Goal: Transaction & Acquisition: Purchase product/service

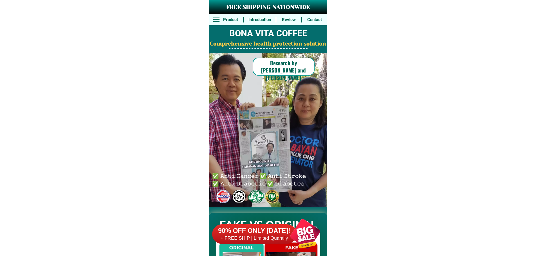
click at [271, 237] on h6 "+ FREE SHIP | Limited Quantily" at bounding box center [254, 239] width 84 height 6
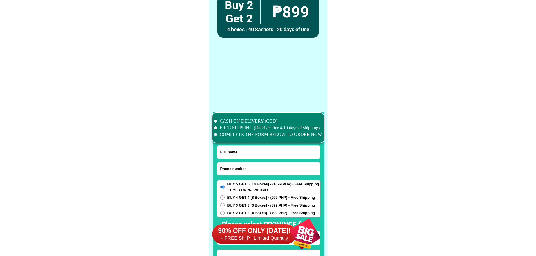
scroll to position [4376, 0]
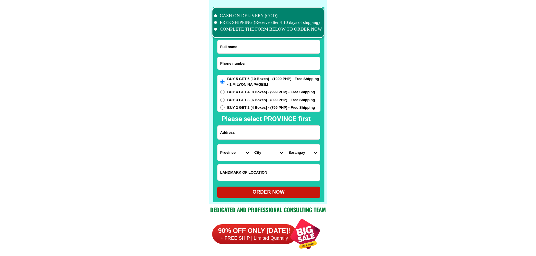
scroll to position [4376, 0]
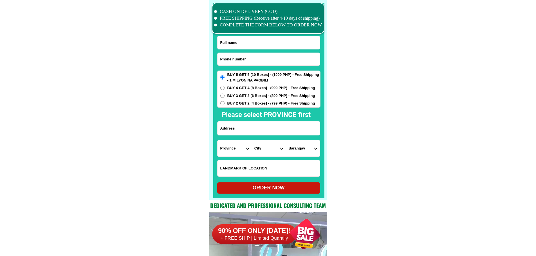
click at [253, 60] on input "Input phone_number" at bounding box center [269, 59] width 102 height 13
paste input "09543242073"
type input "09543242073"
click at [276, 42] on input "Input full_name" at bounding box center [269, 42] width 102 height 13
paste input "Melchorita Salapantsn"
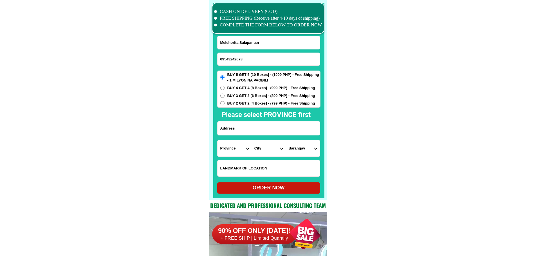
type input "Melchorita Salapantsn"
click at [275, 127] on input "Input address" at bounding box center [269, 129] width 102 height 14
paste input "2015 Royal Palm Uno Dao Dauis Panglao Bohol"
type input "2015 Royal Palm Uno Dao Dauis Panglao Bohol"
click at [286, 169] on input "Input LANDMARKOFLOCATION" at bounding box center [269, 168] width 102 height 16
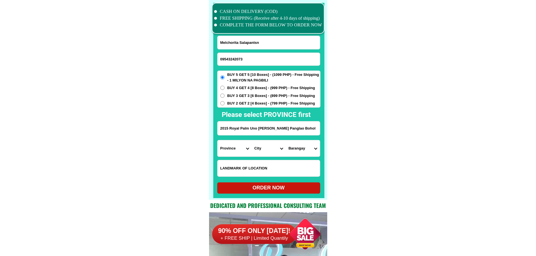
paste input "Infront of WILCON Depot"
type input "Infront of WILCON Depot"
click at [234, 148] on select "Province [GEOGRAPHIC_DATA] [GEOGRAPHIC_DATA] [GEOGRAPHIC_DATA] [GEOGRAPHIC_DATA…" at bounding box center [235, 148] width 34 height 16
select select "63_137"
click at [218, 140] on select "Province [GEOGRAPHIC_DATA] [GEOGRAPHIC_DATA] [GEOGRAPHIC_DATA] [GEOGRAPHIC_DATA…" at bounding box center [235, 148] width 34 height 16
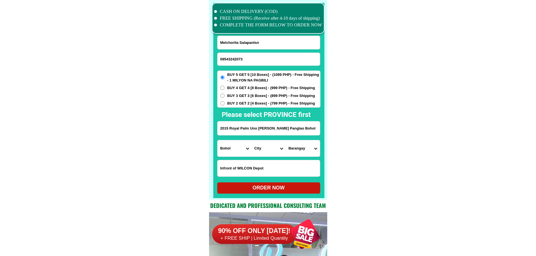
click at [268, 150] on select "City Alburquerque Antequera Baclayon Balilihan Bien-unido Bilar Bohol-alicia Bo…" at bounding box center [269, 148] width 34 height 16
select select "63_1379510"
click at [306, 150] on select "Barangay Bil-isan Bolod Danao Doljo Libaong Looc Lourdes Poblacion Tangnan Tawa…" at bounding box center [303, 148] width 34 height 16
click at [286, 140] on select "Barangay Bil-isan Bolod Danao Doljo Libaong Looc Lourdes Poblacion Tangnan Tawa…" at bounding box center [303, 148] width 34 height 16
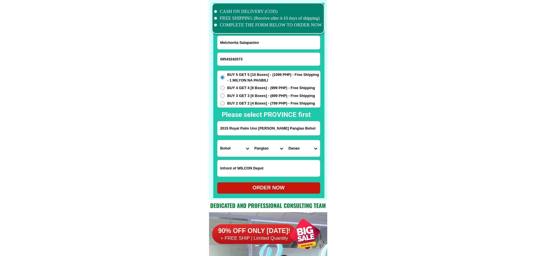
click at [302, 153] on select "Barangay Bil-isan Bolod Danao Doljo Libaong Looc Lourdes Poblacion Tangnan Tawa…" at bounding box center [303, 148] width 34 height 16
click at [293, 150] on select "Barangay Bil-isan Bolod Danao Doljo Libaong Looc Lourdes Poblacion Tangnan Tawa…" at bounding box center [303, 148] width 34 height 16
click at [296, 148] on select "Barangay Bil-isan Bolod Danao Doljo Libaong Looc Lourdes Poblacion Tangnan Tawa…" at bounding box center [303, 148] width 34 height 16
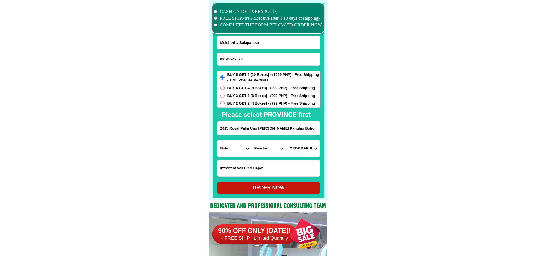
select select "63_13795101838"
click at [286, 140] on select "Barangay Bil-isan Bolod Danao Doljo Libaong Looc Lourdes Poblacion Tangnan Tawa…" at bounding box center [303, 148] width 34 height 16
click at [292, 187] on div "ORDER NOW" at bounding box center [268, 188] width 103 height 8
radio input "true"
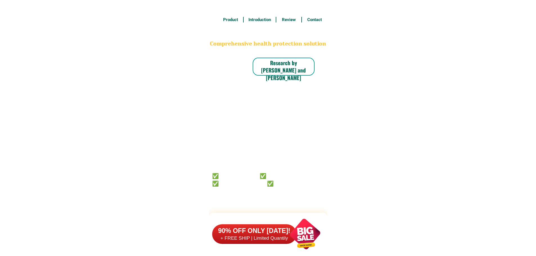
scroll to position [4376, 0]
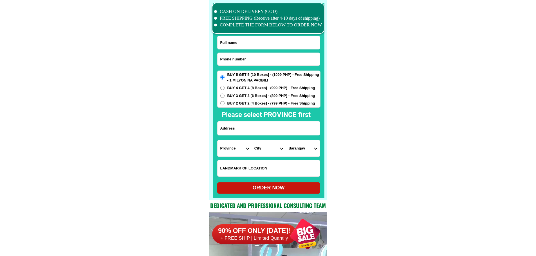
paste input "Rapada Blk 12 lot 23 oul Street tieravista langkaan1 palapala and cav"
click at [271, 129] on input "Input address" at bounding box center [269, 129] width 102 height 14
type input "Rapada Blk 12 lot 23 oul Street tieravista langkaan1 palapala and cav"
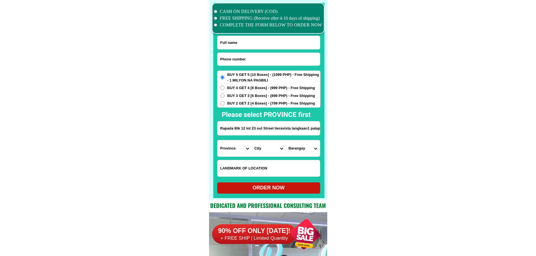
paste input "Natividad Zabala"
click at [265, 44] on input "Natividad Zabala" at bounding box center [269, 42] width 102 height 13
type input "Natividad Zabala"
click at [266, 58] on input "Input phone_number" at bounding box center [269, 59] width 102 height 13
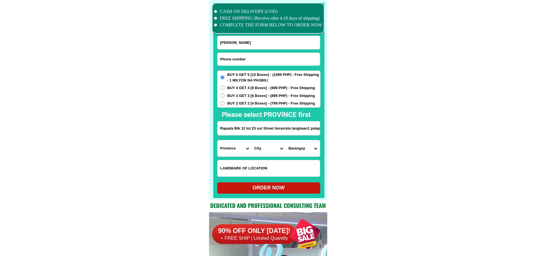
paste input "639610774695"
click at [221, 59] on input "639610774695" at bounding box center [269, 59] width 102 height 13
type input "+639610774695"
click at [267, 131] on input "Rapada Blk 12 lot 23 oul Street tieravista langkaan1 palapala and cav" at bounding box center [269, 129] width 102 height 14
click at [235, 151] on select "Province [GEOGRAPHIC_DATA] [GEOGRAPHIC_DATA][PERSON_NAME][GEOGRAPHIC_DATA][GEOG…" at bounding box center [235, 148] width 34 height 16
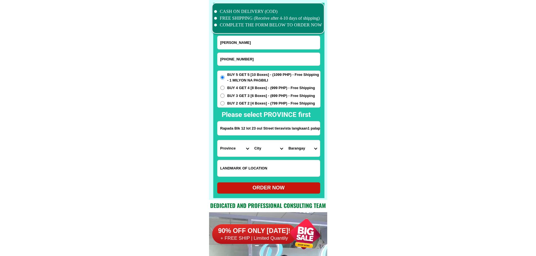
select select "63_826"
click at [272, 151] on select "City Alfonso Amadeo Bacoor Carmona Cavite-city Cavite-magallanes Cavite-rosario…" at bounding box center [269, 148] width 34 height 16
select select "63_8262364"
click at [302, 148] on select "Barangay Burol Burol i Burol ii Burol iii Datu esmael (bago-a-ingud) Emmanuel b…" at bounding box center [303, 148] width 34 height 16
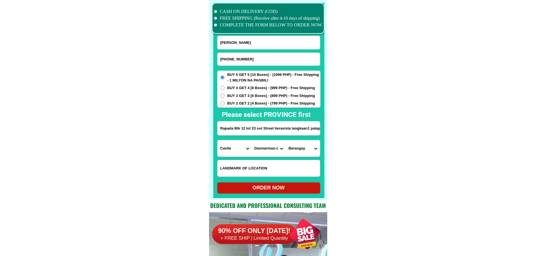
select select "63_82623647214"
click at [282, 190] on div "ORDER NOW" at bounding box center [268, 188] width 103 height 8
radio input "true"
click at [256, 67] on form "Natividad Zabala +639610774695 ORDER NOW Rapada Blk 12 lot 23 oul Street tierav…" at bounding box center [268, 115] width 103 height 158
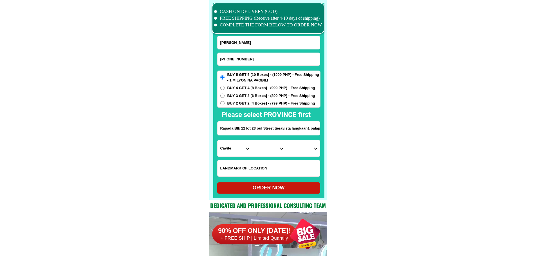
drag, startPoint x: 256, startPoint y: 59, endPoint x: 239, endPoint y: 64, distance: 17.7
click at [256, 59] on input "+639610774695" at bounding box center [269, 59] width 102 height 13
paste input "0923 921 2310"
click at [229, 59] on input "0923 921 2310" at bounding box center [269, 59] width 102 height 13
click at [236, 57] on input "0923921 2310" at bounding box center [269, 59] width 102 height 13
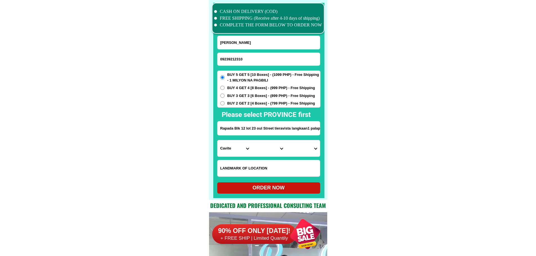
type input "09239212310"
click at [264, 41] on input "Input full_name" at bounding box center [269, 42] width 102 height 13
paste input "Amparo Primicias"
type input "Amparo Primicias"
click at [260, 125] on input "Input address" at bounding box center [269, 129] width 102 height 14
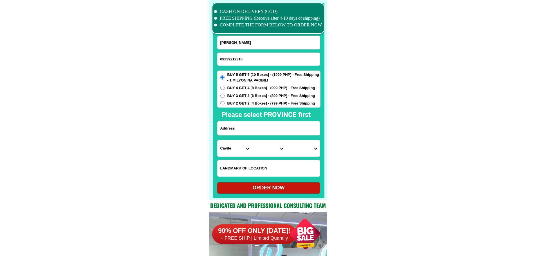
paste input "C\o Barangay Hotel Perez Blvd"
paste input "brgy Herrero Dagupan city"
type input "C\o Barangay Hotel Perez Blvd brgy Herrero Dagupan city"
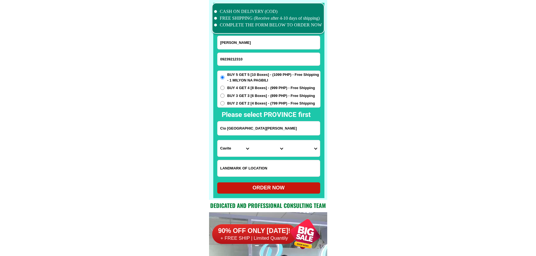
click at [308, 171] on input "Input LANDMARKOFLOCATION" at bounding box center [269, 168] width 102 height 16
paste input "Near Solid North bus station.""
type input "Near Solid North bus station.""
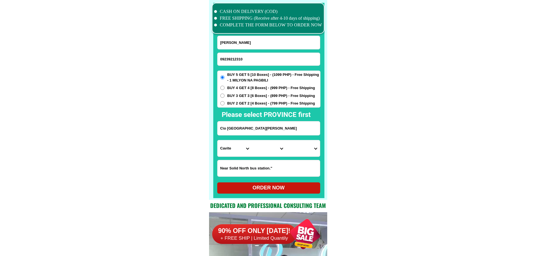
drag, startPoint x: 269, startPoint y: 128, endPoint x: 407, endPoint y: 135, distance: 138.1
click at [308, 132] on input "C\o Barangay Hotel Perez Blvd brgy Herrero Dagupan city" at bounding box center [269, 129] width 102 height 14
click at [302, 130] on input "C\o Barangay Hotel Perez Blvd brgy Herrero Dagupan city" at bounding box center [269, 129] width 102 height 14
click at [303, 130] on input "C\o Barangay Hotel Perez Blvd brgy Herrero Dagupan city" at bounding box center [269, 129] width 102 height 14
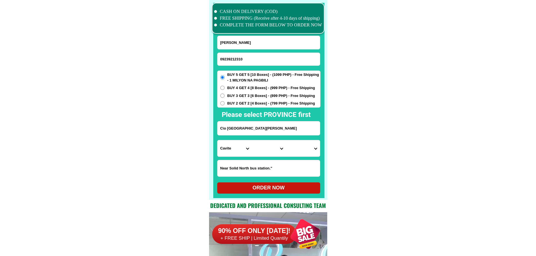
scroll to position [0, 0]
click at [233, 149] on select "Province [GEOGRAPHIC_DATA] [GEOGRAPHIC_DATA] [GEOGRAPHIC_DATA] [GEOGRAPHIC_DATA…" at bounding box center [235, 148] width 34 height 16
select select "63_247"
click at [263, 147] on select "City Agno Aguilar Alaminos-city Asingan Balungao Bani Basista Bautista Bayamban…" at bounding box center [269, 148] width 34 height 16
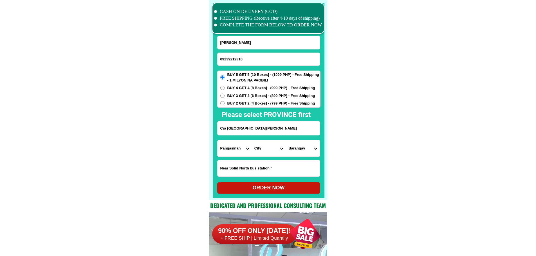
select select "63_2479674"
click at [298, 150] on select "Barangay Bacayao norte Bacayao sur Barangay i (t. bugallon) Barangay ii (nueva)…" at bounding box center [303, 148] width 34 height 16
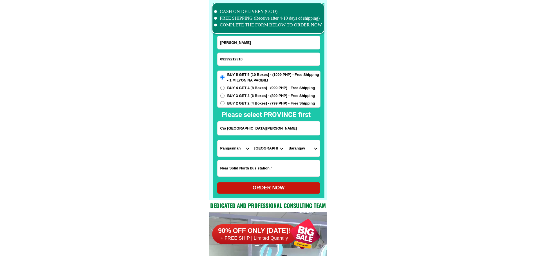
select select "63_24796741229"
drag, startPoint x: 358, startPoint y: 149, endPoint x: 364, endPoint y: 149, distance: 6.5
click at [254, 108] on form "Amparo Primicias 09239212310 ORDER NOW C\o Barangay Hotel Perez Blvd brgy Herre…" at bounding box center [268, 115] width 103 height 158
drag, startPoint x: 257, startPoint y: 105, endPoint x: 260, endPoint y: 115, distance: 10.5
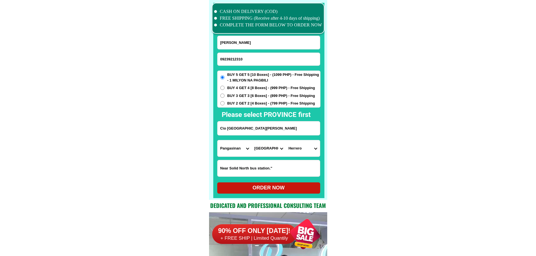
click at [257, 105] on span "BUY 2 GET 2 [4 Boxes] - (799 PHP) - Free Shipping" at bounding box center [271, 104] width 88 height 6
click at [225, 105] on input "BUY 2 GET 2 [4 Boxes] - (799 PHP) - Free Shipping" at bounding box center [222, 103] width 4 height 4
click at [257, 186] on div "ORDER NOW" at bounding box center [268, 188] width 103 height 8
radio input "true"
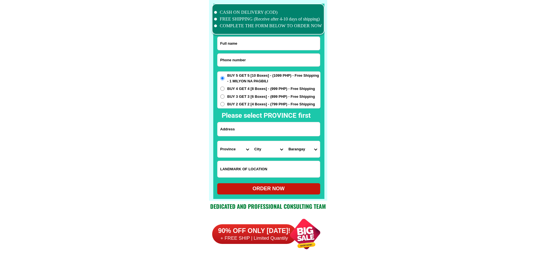
scroll to position [4376, 0]
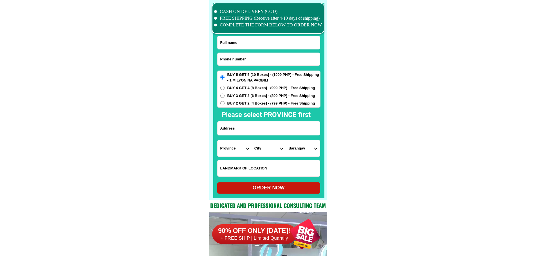
click at [259, 60] on input "Input phone_number" at bounding box center [269, 59] width 102 height 13
paste input "09973119492"
type input "09973119492"
click at [248, 43] on input "Input full_name" at bounding box center [269, 42] width 102 height 13
paste input "Rosalinda de Jesus"
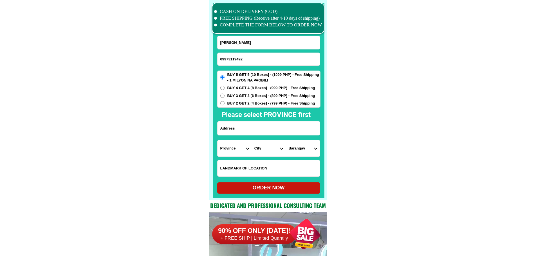
type input "Rosalinda de Jesus"
click at [255, 54] on input "09973119492" at bounding box center [269, 59] width 102 height 13
paste input "Input phone_number"
type input "09973119492"
click at [253, 42] on input "Rosalinda de Jesus" at bounding box center [269, 42] width 102 height 13
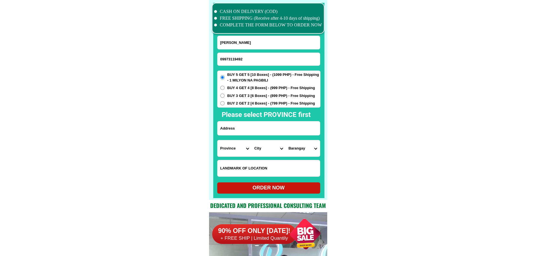
paste input "Garlang San Ildifonso Bulacan Purok 3"
type input "Rosalinda de Jesus"
click at [254, 128] on input "Input address" at bounding box center [269, 129] width 102 height 14
paste input "Garlang San Ildifonso Bulacan Purok 3"
type input "Garlang San Ildifonso Bulacan Purok 3"
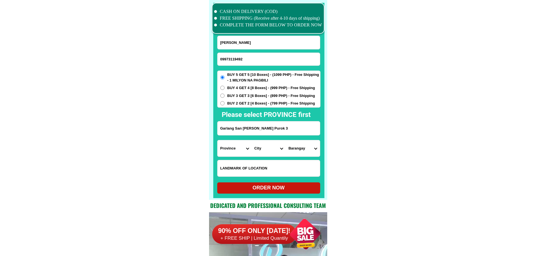
click at [262, 103] on span "BUY 2 GET 2 [4 Boxes] - (799 PHP) - Free Shipping" at bounding box center [271, 104] width 88 height 6
click at [225, 103] on input "BUY 2 GET 2 [4 Boxes] - (799 PHP) - Free Shipping" at bounding box center [222, 103] width 4 height 4
radio input "true"
click at [270, 74] on span "BUY 5 GET 5 [10 Boxes] - (1099 PHP) - Free Shipping - 1 MILYON NA PAGBILI" at bounding box center [273, 77] width 93 height 11
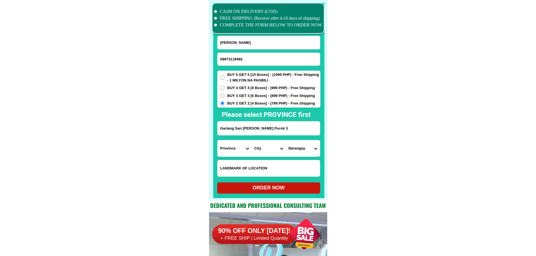
click at [225, 75] on input "BUY 5 GET 5 [10 Boxes] - (1099 PHP) - Free Shipping - 1 MILYON NA PAGBILI" at bounding box center [222, 77] width 4 height 4
radio input "true"
click at [231, 155] on select "Province [GEOGRAPHIC_DATA] [GEOGRAPHIC_DATA][PERSON_NAME][GEOGRAPHIC_DATA][GEOG…" at bounding box center [235, 148] width 34 height 16
select select "63_761"
click at [218, 140] on select "Province [GEOGRAPHIC_DATA] [GEOGRAPHIC_DATA][PERSON_NAME][GEOGRAPHIC_DATA][GEOG…" at bounding box center [235, 148] width 34 height 16
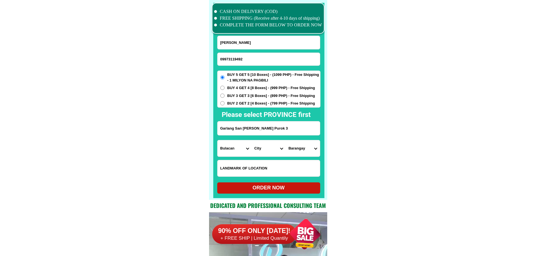
click at [273, 148] on select "City Angat Balagtas Baliuag Bocaue Bulacan Bulacan-hagonoy Bulacan-plaridel Bul…" at bounding box center [269, 148] width 34 height 16
select select "63_761423"
click at [252, 140] on select "City Angat Balagtas Baliuag Bocaue Bulacan Bulacan-hagonoy Bulacan-plaridel Bul…" at bounding box center [269, 148] width 34 height 16
click at [299, 148] on select "Barangay Akle Alagao Anyatam Bagong barrio Basuit Bubulong malaki Bubulong munt…" at bounding box center [303, 148] width 34 height 16
select select "63_7614238836"
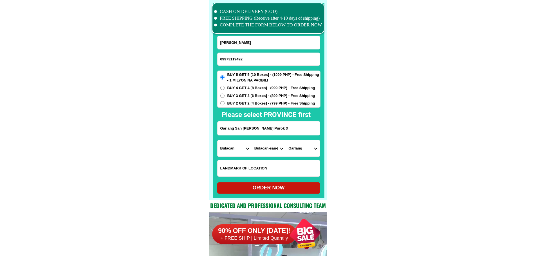
click at [298, 190] on div "ORDER NOW" at bounding box center [268, 188] width 103 height 8
radio input "true"
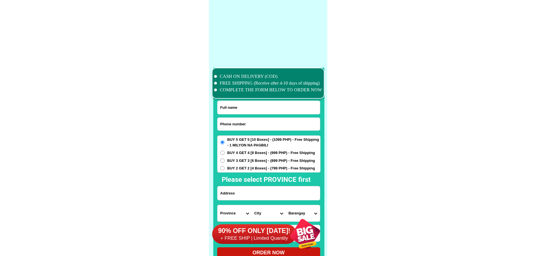
scroll to position [4376, 0]
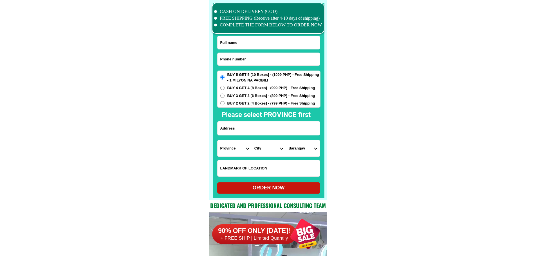
click at [250, 57] on input "Input phone_number" at bounding box center [269, 59] width 102 height 13
paste input "09486575013"
type input "09486575013"
click at [256, 43] on input "Input full_name" at bounding box center [269, 42] width 102 height 13
paste input "[PERSON_NAME]"
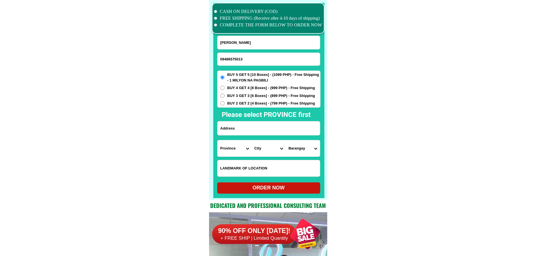
type input "[PERSON_NAME]"
click at [264, 133] on input "Input address" at bounding box center [269, 129] width 102 height 14
paste input "divisoria [PERSON_NAME] Masbate ,malvar st,papa J's pizza hut"
type input "divisoria [PERSON_NAME] Masbate ,malvar st,papa J's pizza hut"
click at [225, 153] on select "Province [GEOGRAPHIC_DATA] [GEOGRAPHIC_DATA][PERSON_NAME][GEOGRAPHIC_DATA][GEOG…" at bounding box center [235, 148] width 34 height 16
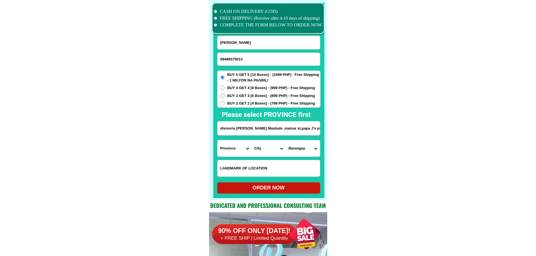
select select "63_626"
click at [218, 140] on select "Province [GEOGRAPHIC_DATA] [GEOGRAPHIC_DATA][PERSON_NAME][GEOGRAPHIC_DATA][GEOG…" at bounding box center [235, 148] width 34 height 16
click at [263, 151] on select "City [PERSON_NAME] [PERSON_NAME] [PERSON_NAME][GEOGRAPHIC_DATA] [GEOGRAPHIC_DAT…" at bounding box center [269, 148] width 34 height 16
select select "63_6265537"
click at [252, 140] on select "City [PERSON_NAME] [PERSON_NAME] [PERSON_NAME][GEOGRAPHIC_DATA] [GEOGRAPHIC_DAT…" at bounding box center [269, 148] width 34 height 16
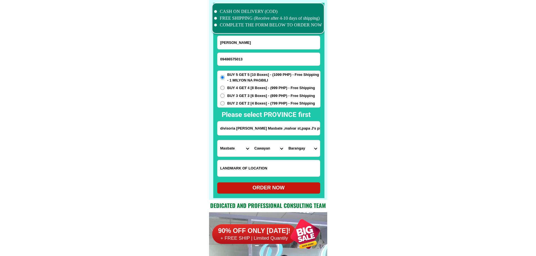
click at [307, 148] on select "Barangay [PERSON_NAME] Cabungahan Calapayan Calumpang [GEOGRAPHIC_DATA] [GEOGRA…" at bounding box center [303, 148] width 34 height 16
select select "63_62655373476"
click at [286, 140] on select "Barangay [PERSON_NAME] Cabungahan Calapayan Calumpang [GEOGRAPHIC_DATA] [GEOGRA…" at bounding box center [303, 148] width 34 height 16
click at [275, 192] on div "ORDER NOW" at bounding box center [268, 188] width 103 height 8
radio input "true"
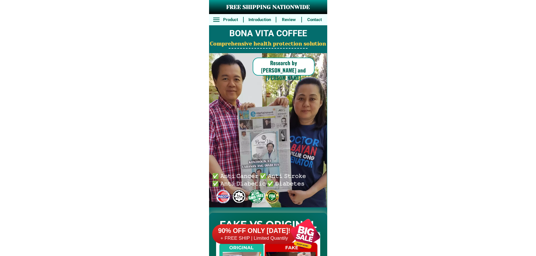
click at [297, 231] on div at bounding box center [305, 234] width 44 height 44
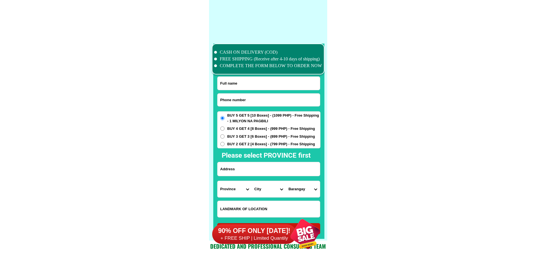
scroll to position [4348, 0]
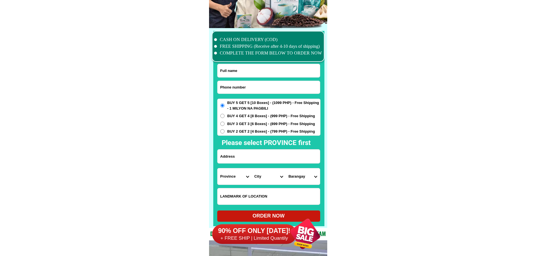
click at [253, 90] on input "Input phone_number" at bounding box center [269, 87] width 102 height 13
paste input "[PERSON_NAME] : 11h - 23/8 QUYENTT: 5tr/ 1.5tr/ 30%"
type input "[PERSON_NAME] : 11h - 23/8 QUYENTT: 5tr/ 1.5tr/ 30%"
click at [255, 85] on input "Input phone_number" at bounding box center [269, 87] width 102 height 13
paste input "09537843235"
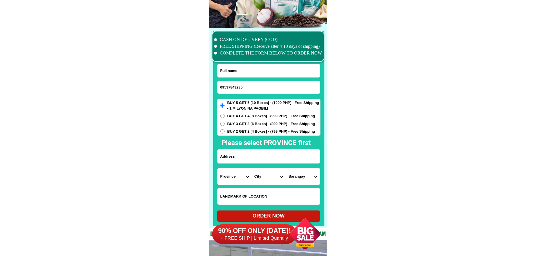
type input "09537843235"
click at [258, 72] on input "Input full_name" at bounding box center [269, 70] width 102 height 13
paste input "[PERSON_NAME]"
type input "[PERSON_NAME]"
click at [254, 156] on input "Input address" at bounding box center [269, 157] width 102 height 14
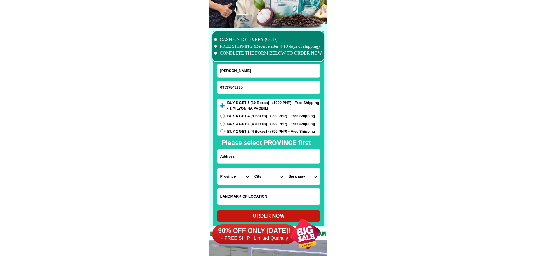
paste input "SR of Bayabat [GEOGRAPHIC_DATA] [GEOGRAPHIC_DATA] landmark Irrigation canal thr…"
type input "SR of Bayabat [GEOGRAPHIC_DATA] [GEOGRAPHIC_DATA] landmark Irrigation canal thr…"
click at [232, 126] on span "BUY 3 GET 3 [6 Boxes] - (899 PHP) - Free Shipping" at bounding box center [271, 124] width 88 height 6
click at [225, 126] on input "BUY 3 GET 3 [6 Boxes] - (899 PHP) - Free Shipping" at bounding box center [222, 124] width 4 height 4
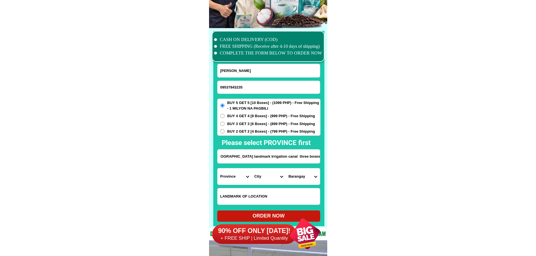
radio input "true"
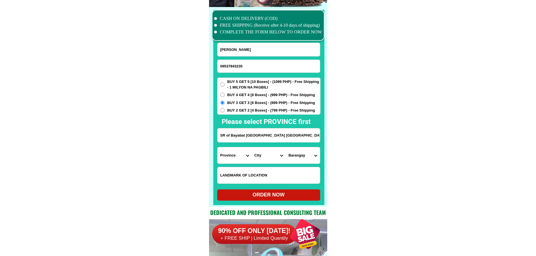
scroll to position [4404, 0]
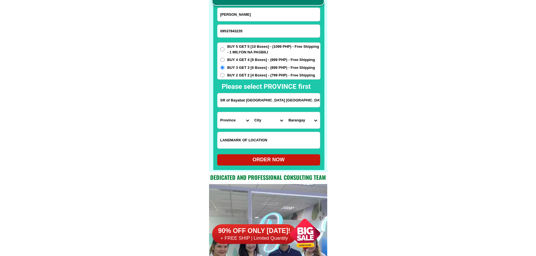
click at [234, 122] on select "Province [GEOGRAPHIC_DATA] [GEOGRAPHIC_DATA] [GEOGRAPHIC_DATA] [GEOGRAPHIC_DATA…" at bounding box center [235, 120] width 34 height 16
drag, startPoint x: 279, startPoint y: 103, endPoint x: 227, endPoint y: 127, distance: 56.9
click at [292, 104] on input "SR of Bayabat Dilag Tabuk City kalinga landmark Irrigation canal three boxes of…" at bounding box center [269, 100] width 102 height 14
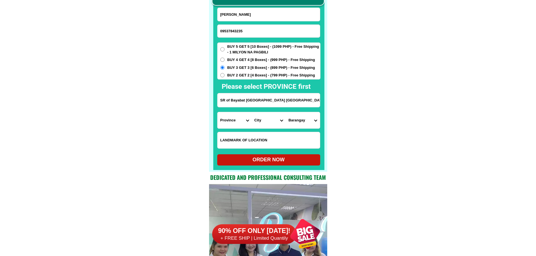
click at [232, 123] on select "Province [GEOGRAPHIC_DATA] [GEOGRAPHIC_DATA] [GEOGRAPHIC_DATA] [GEOGRAPHIC_DATA…" at bounding box center [235, 120] width 34 height 16
select select "63_719"
click at [267, 122] on select "City Balbalan Kalinga-rizal Lubuagan Pasil Pinukpuk Tabuk-city Tanudan Tinglayan" at bounding box center [269, 120] width 34 height 16
select select "63_7194656"
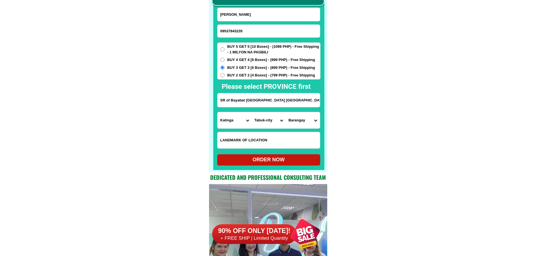
click at [294, 120] on select "Barangay Agbannawag Amlao Appas Bado dangwa Bagumbayan Balawag Balong Bantay Bu…" at bounding box center [303, 120] width 34 height 16
select select "63_71946562057"
click at [286, 112] on select "Barangay Agbannawag Amlao Appas Bado dangwa Bagumbayan Balawag Balong Bantay Bu…" at bounding box center [303, 120] width 34 height 16
click at [282, 158] on div "ORDER NOW" at bounding box center [268, 160] width 103 height 8
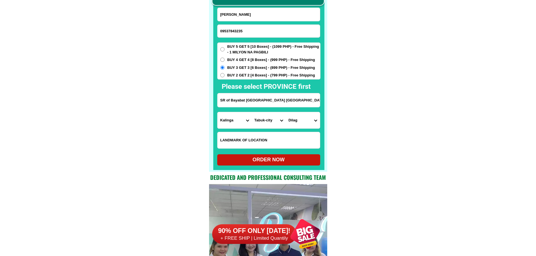
radio input "true"
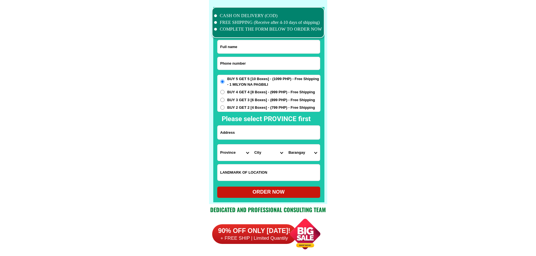
scroll to position [4376, 0]
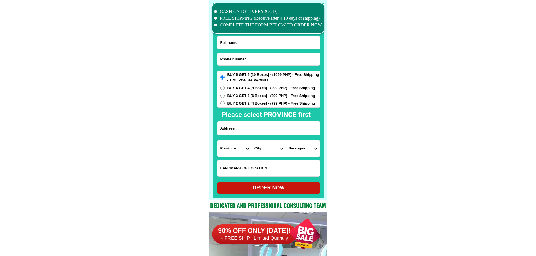
click at [272, 62] on input "Input phone_number" at bounding box center [269, 59] width 102 height 13
paste input "09995059091"
type input "09995059091"
click at [235, 42] on input "Input full_name" at bounding box center [269, 42] width 102 height 13
paste input "Hector Flores Patual Sr."
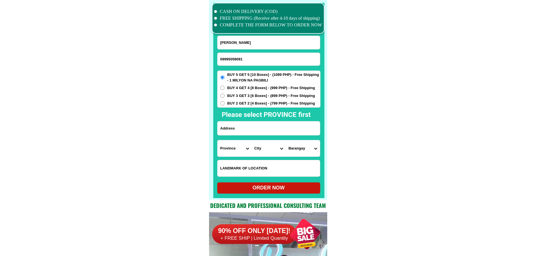
type input "Hector Flores Patual Sr."
click at [265, 127] on input "Input address" at bounding box center [269, 129] width 102 height 14
paste input "Hector patual mahalo anahawan So Leyte purok pagoha 09995059091 Lemaka pak5"
type input "Hector patual mahalo anahawan So Leyte purok pagoha 09995059091 Lemaka pak5"
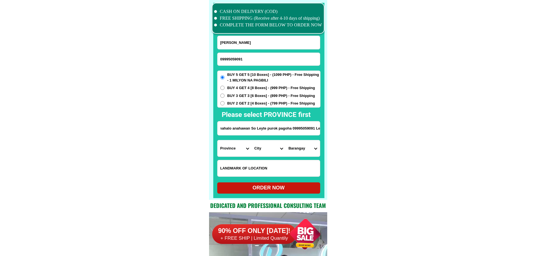
scroll to position [0, 0]
click at [225, 153] on select "Province [GEOGRAPHIC_DATA] [GEOGRAPHIC_DATA][PERSON_NAME][GEOGRAPHIC_DATA][GEOG…" at bounding box center [235, 148] width 34 height 16
drag, startPoint x: 358, startPoint y: 162, endPoint x: 310, endPoint y: 163, distance: 48.7
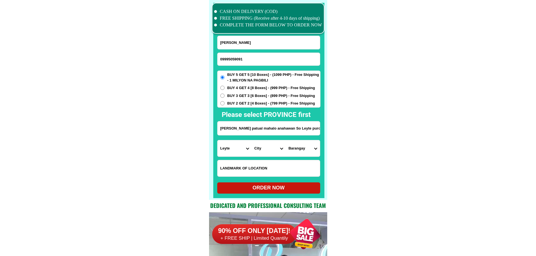
click at [234, 149] on select "Province [GEOGRAPHIC_DATA] [GEOGRAPHIC_DATA][PERSON_NAME][GEOGRAPHIC_DATA][GEOG…" at bounding box center [235, 148] width 34 height 16
select select "63_976"
click at [265, 151] on select "City Anahawan Hinunangan Hinundayan Libagon Limasawa Maasin-city Macrohon Pintu…" at bounding box center [269, 148] width 34 height 16
select select "63_9769718"
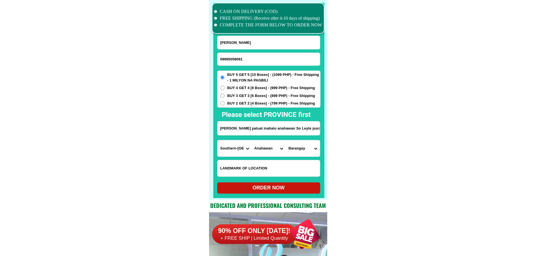
drag, startPoint x: 381, startPoint y: 166, endPoint x: 345, endPoint y: 166, distance: 36.9
click at [308, 152] on select "Barangay Amagusan Calintaan Canlabian Capacuhan Cogon Kagingkingan Lewing Lo-ok…" at bounding box center [303, 148] width 34 height 16
select select "63_97697186442"
drag, startPoint x: 379, startPoint y: 164, endPoint x: 371, endPoint y: 171, distance: 10.7
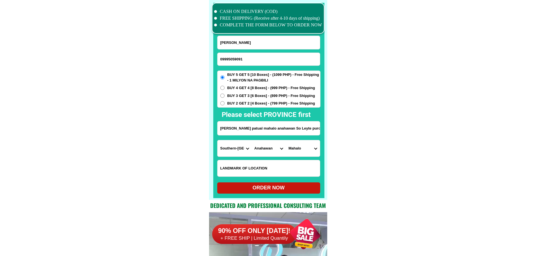
click at [301, 186] on div "ORDER NOW" at bounding box center [268, 188] width 103 height 8
radio input "true"
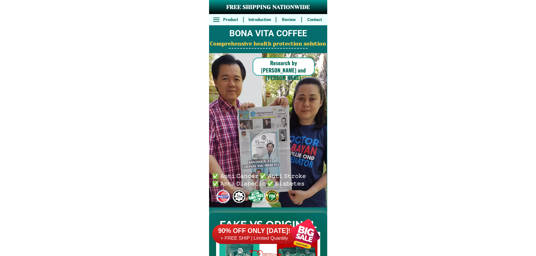
click at [292, 232] on div at bounding box center [305, 234] width 44 height 44
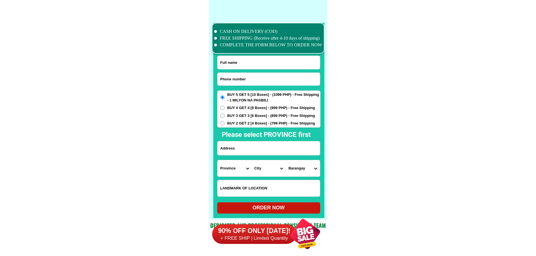
scroll to position [4376, 0]
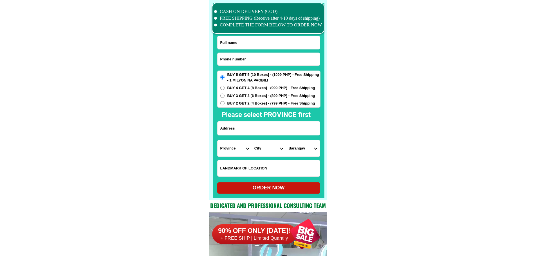
click at [250, 58] on input "Input phone_number" at bounding box center [269, 59] width 102 height 13
paste input "09953323071"
type input "09953323071"
click at [258, 40] on input "Input full_name" at bounding box center [269, 42] width 102 height 13
paste input "[PERSON_NAME]"
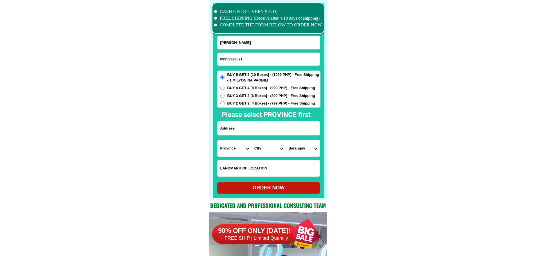
type input "[PERSON_NAME]"
click at [236, 94] on span "BUY 3 GET 3 [6 Boxes] - (899 PHP) - Free Shipping" at bounding box center [271, 96] width 88 height 6
click at [225, 94] on input "BUY 3 GET 3 [6 Boxes] - (899 PHP) - Free Shipping" at bounding box center [222, 96] width 4 height 4
radio input "true"
click at [269, 129] on input "Input address" at bounding box center [269, 129] width 102 height 14
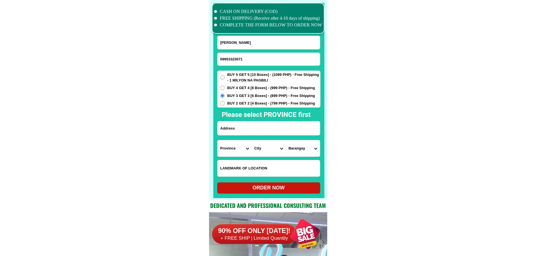
paste input "Bulacan st.blk 3 lot 29 brgy pinagsama pH 1 Taguig cty"
type input "Bulacan st.blk 3 lot 29 brgy pinagsama pH 1 Taguig cty"
click at [232, 151] on select "Province [GEOGRAPHIC_DATA] [GEOGRAPHIC_DATA][PERSON_NAME][GEOGRAPHIC_DATA][GEOG…" at bounding box center [235, 148] width 34 height 16
drag, startPoint x: 375, startPoint y: 140, endPoint x: 269, endPoint y: 155, distance: 106.8
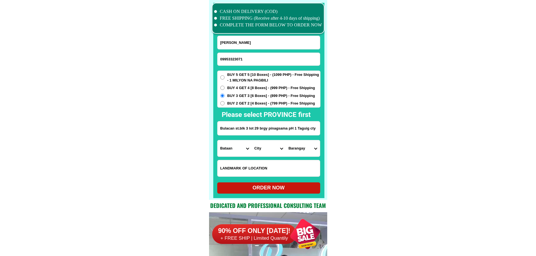
click at [244, 150] on select "Province [GEOGRAPHIC_DATA] [GEOGRAPHIC_DATA][PERSON_NAME][GEOGRAPHIC_DATA][GEOG…" at bounding box center [235, 148] width 34 height 16
click at [218, 140] on select "Province [GEOGRAPHIC_DATA] [GEOGRAPHIC_DATA][PERSON_NAME][GEOGRAPHIC_DATA][GEOG…" at bounding box center [235, 148] width 34 height 16
click at [265, 150] on select "City [PERSON_NAME][GEOGRAPHIC_DATA] [GEOGRAPHIC_DATA] [GEOGRAPHIC_DATA] [GEOGRA…" at bounding box center [269, 148] width 34 height 16
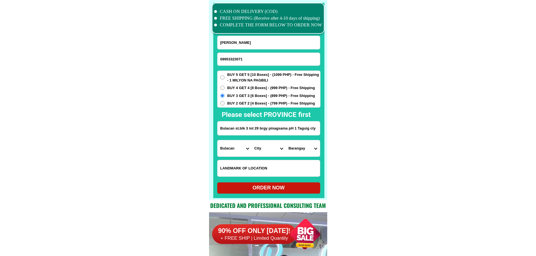
click at [265, 150] on select "City [PERSON_NAME][GEOGRAPHIC_DATA] [GEOGRAPHIC_DATA] [GEOGRAPHIC_DATA] [GEOGRA…" at bounding box center [269, 148] width 34 height 16
click at [293, 128] on input "Bulacan st.blk 3 lot 29 brgy pinagsama pH 1 Taguig cty" at bounding box center [269, 129] width 102 height 14
click at [234, 146] on select "Province [GEOGRAPHIC_DATA] [GEOGRAPHIC_DATA][PERSON_NAME][GEOGRAPHIC_DATA][GEOG…" at bounding box center [235, 148] width 34 height 16
select select "63_219"
click at [262, 150] on select "City [GEOGRAPHIC_DATA] [GEOGRAPHIC_DATA] [GEOGRAPHIC_DATA] [GEOGRAPHIC_DATA]-ci…" at bounding box center [269, 148] width 34 height 16
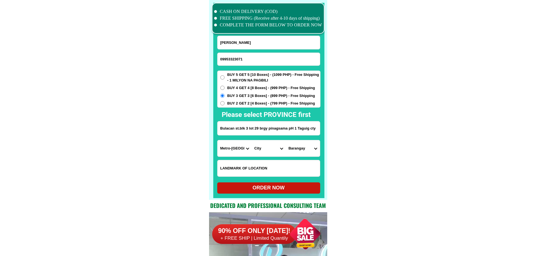
select select "63_2191611"
click at [309, 148] on select "[GEOGRAPHIC_DATA][PERSON_NAME][GEOGRAPHIC_DATA] [GEOGRAPHIC_DATA][PERSON_NAME] …" at bounding box center [303, 148] width 34 height 16
select select "63_21916117694"
click at [286, 140] on select "[GEOGRAPHIC_DATA][PERSON_NAME][GEOGRAPHIC_DATA] [GEOGRAPHIC_DATA][PERSON_NAME] …" at bounding box center [303, 148] width 34 height 16
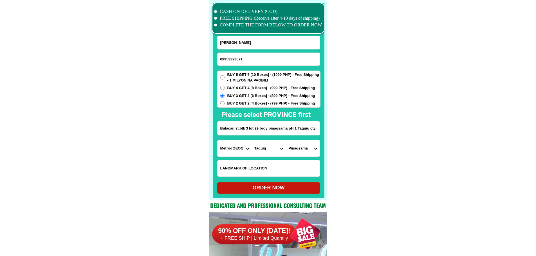
click at [287, 191] on div "ORDER NOW" at bounding box center [268, 188] width 103 height 8
radio input "true"
